Goal: Find specific page/section: Find specific page/section

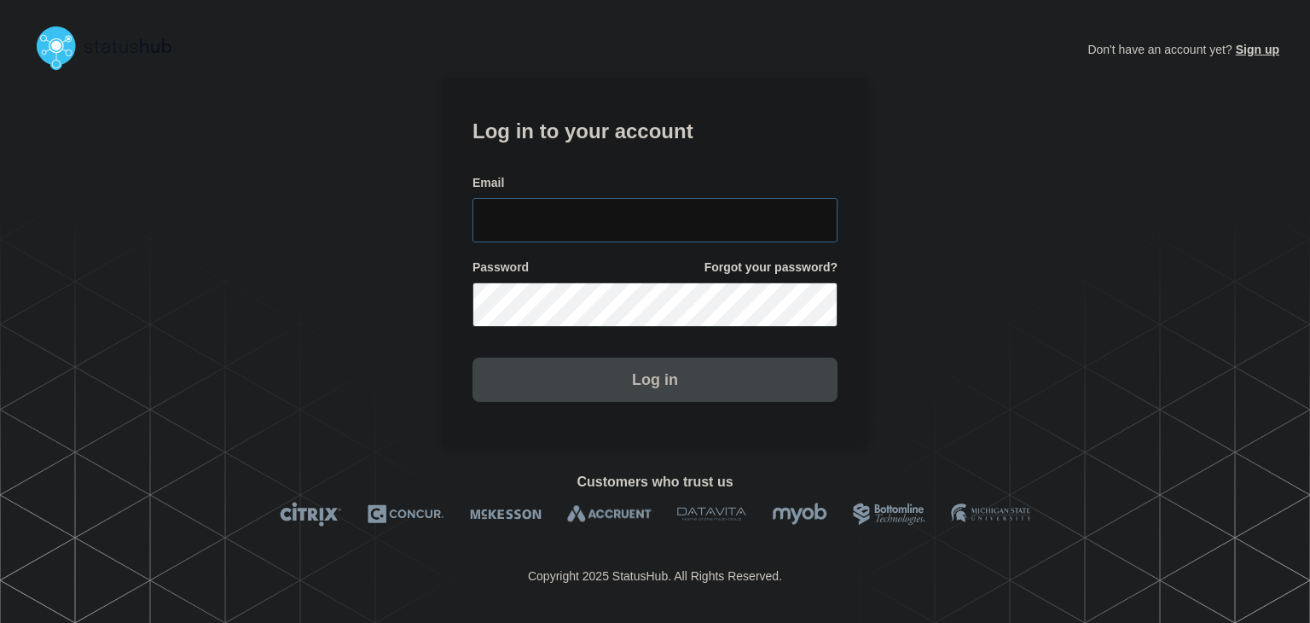
type input "amanda.mckeehan@conexon.us"
click at [635, 383] on button "Log in" at bounding box center [654, 379] width 365 height 44
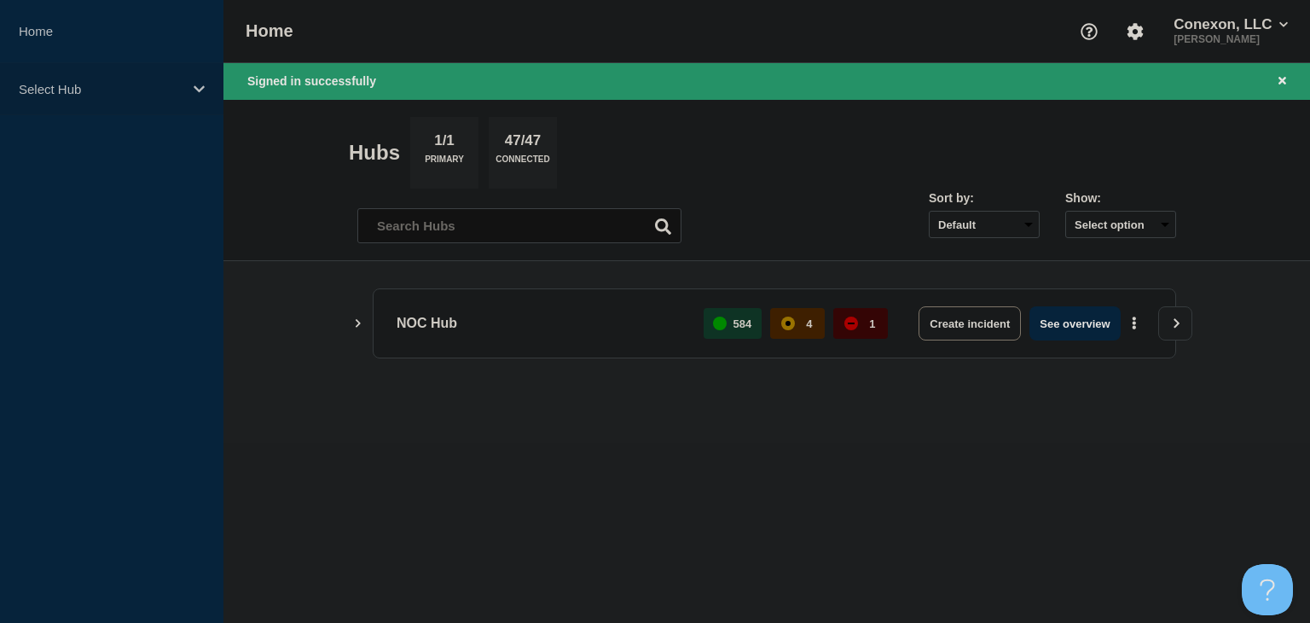
click at [147, 93] on p "Select Hub" at bounding box center [101, 89] width 164 height 14
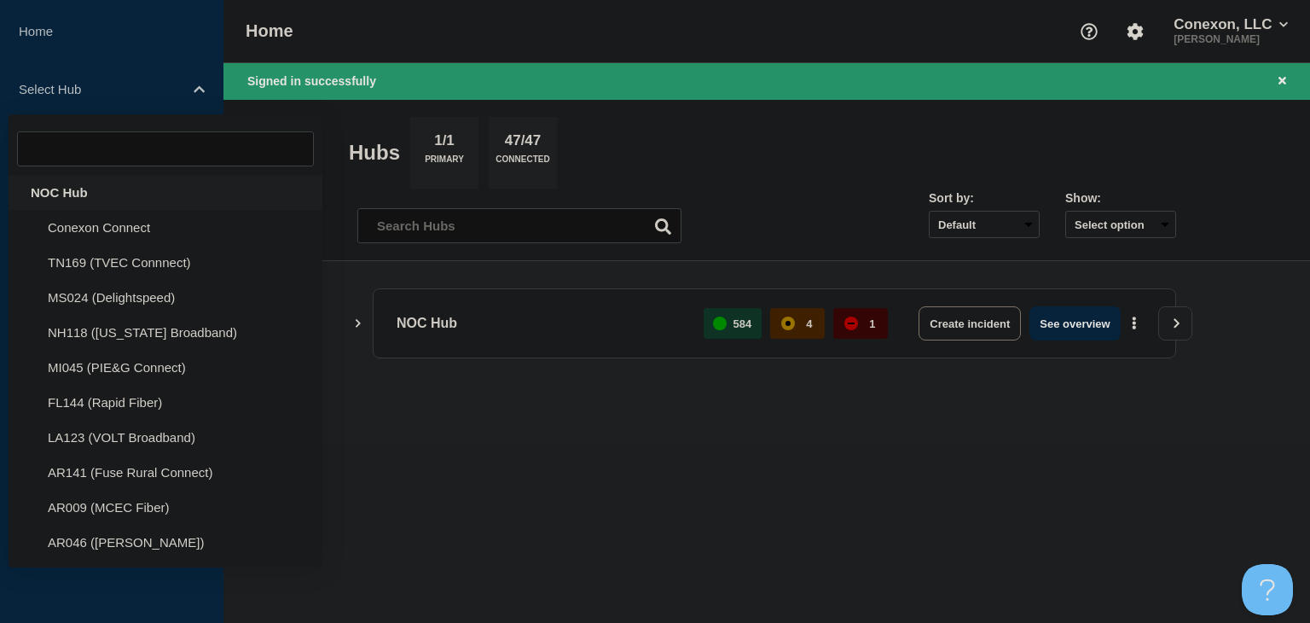
click at [109, 193] on div "NOC Hub" at bounding box center [166, 192] width 314 height 35
